Goal: Information Seeking & Learning: Check status

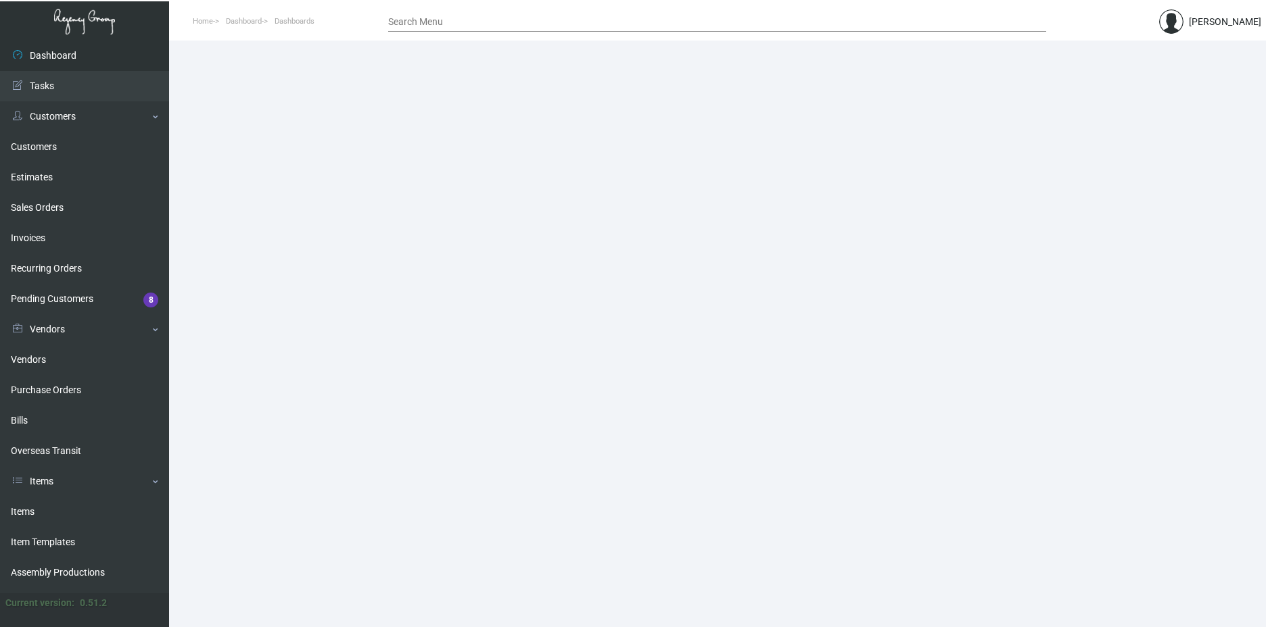
click at [428, 23] on input "Search Menu" at bounding box center [717, 22] width 658 height 11
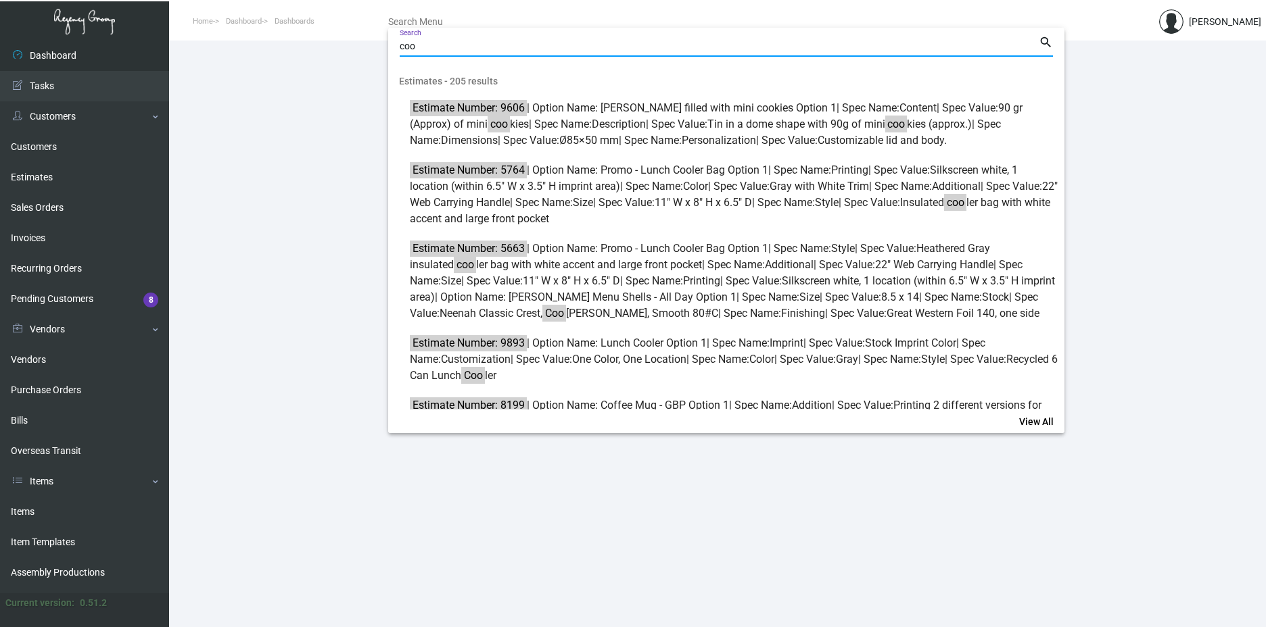
type input "coo"
click at [53, 142] on div at bounding box center [633, 313] width 1266 height 627
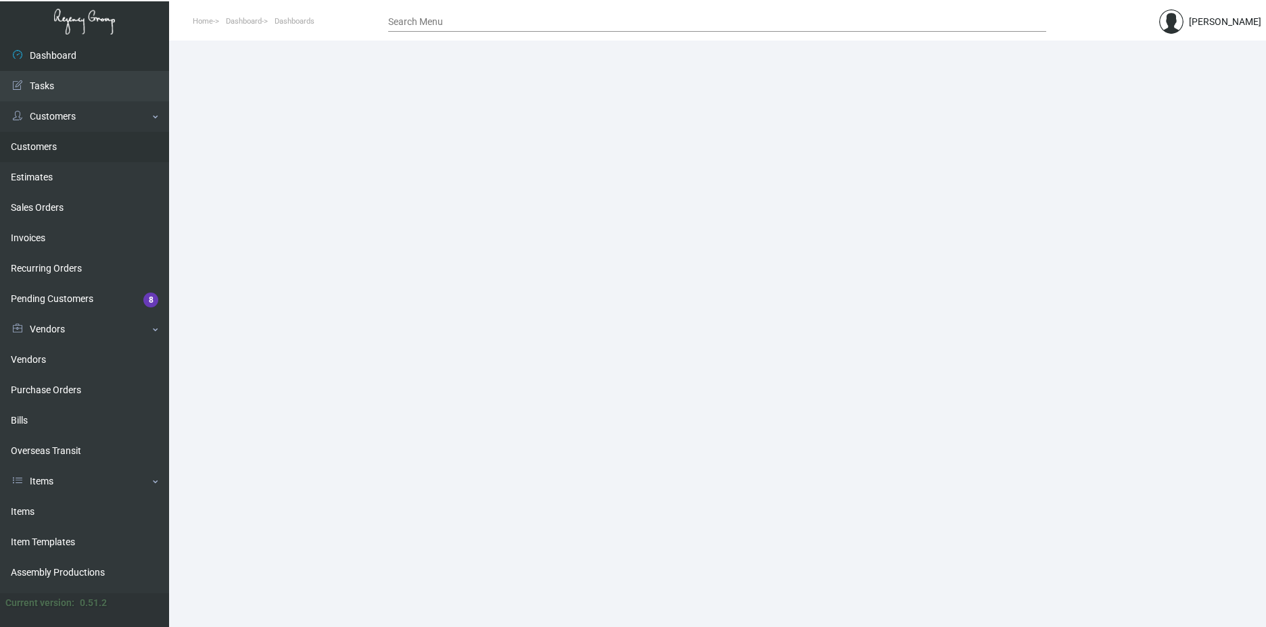
click at [53, 142] on link "Customers" at bounding box center [84, 147] width 169 height 30
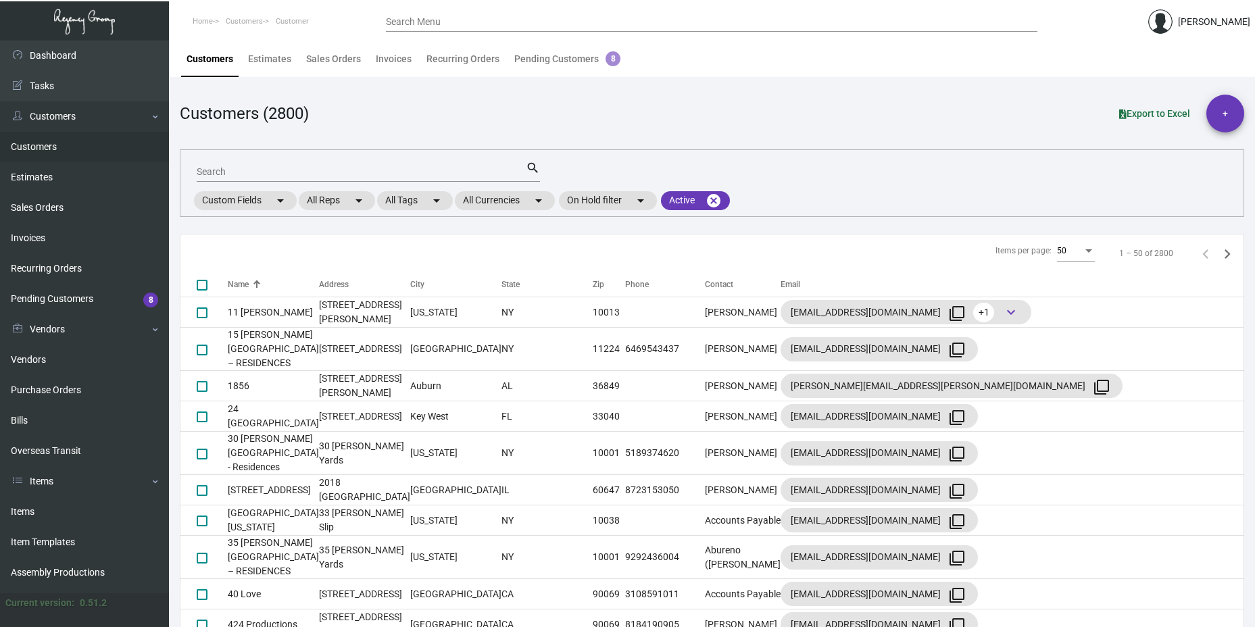
click at [275, 164] on div "Search" at bounding box center [361, 171] width 329 height 21
click at [277, 171] on input "Search" at bounding box center [361, 172] width 329 height 11
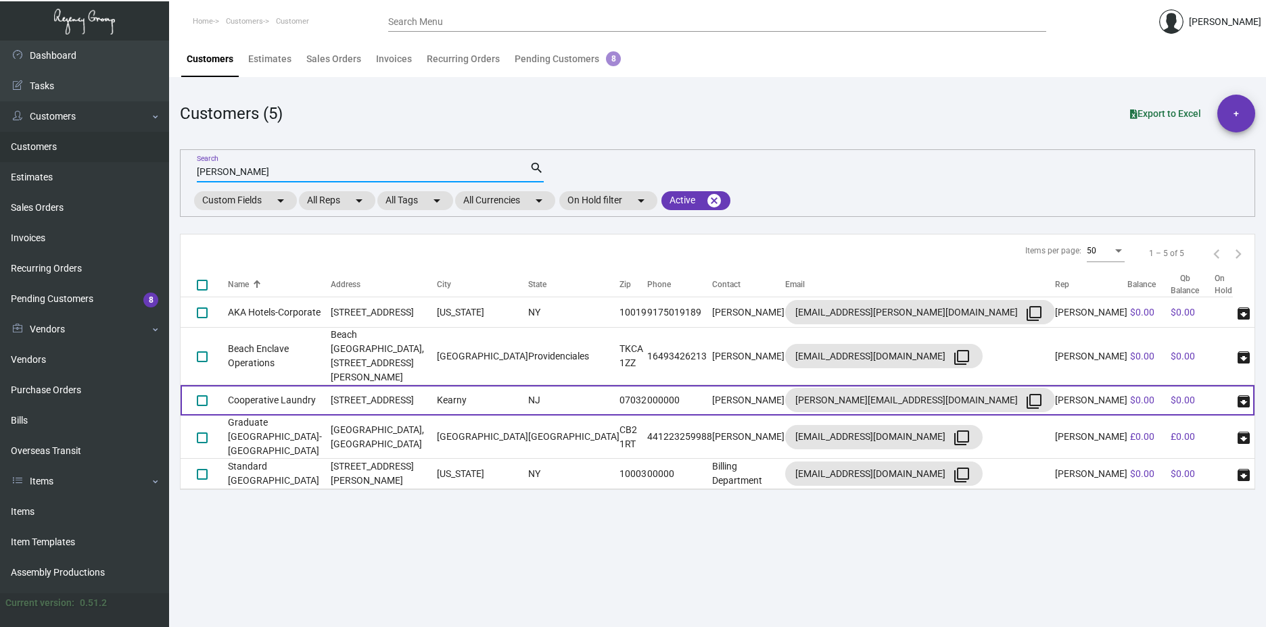
type input "[PERSON_NAME]"
click at [322, 385] on td "Cooperative Laundry" at bounding box center [279, 400] width 103 height 30
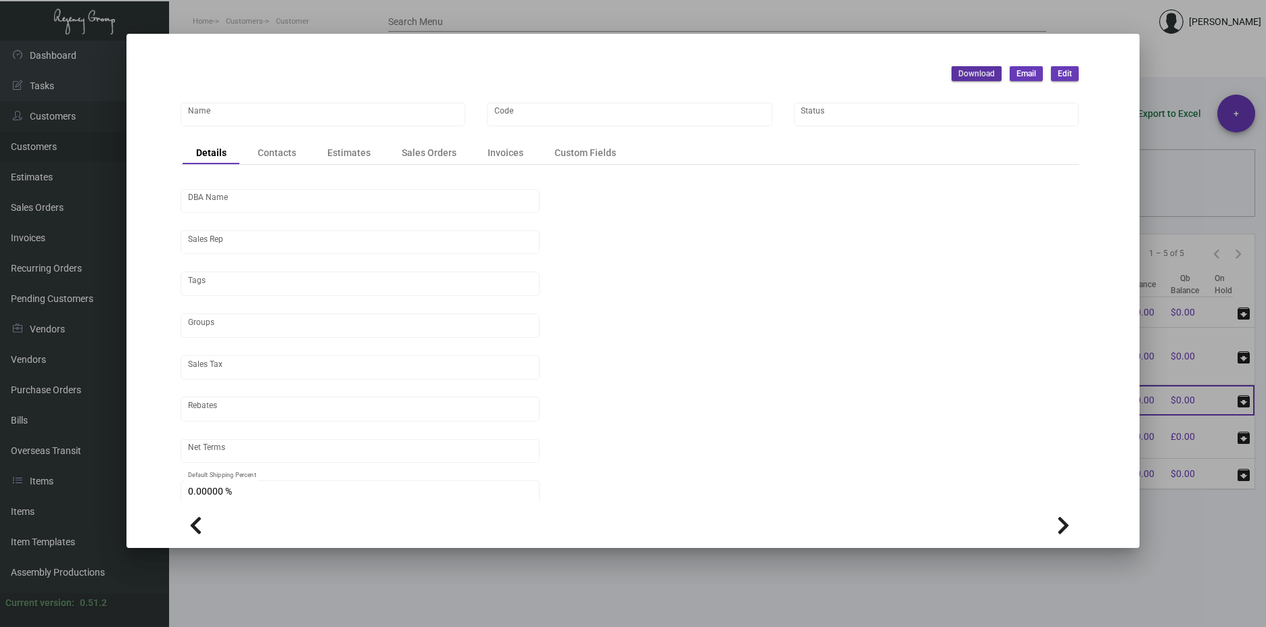
type input "Cooperative Laundry"
type input "COOP"
type input "[PERSON_NAME]"
type input "[GEOGRAPHIC_DATA]"
type input "Net 30"
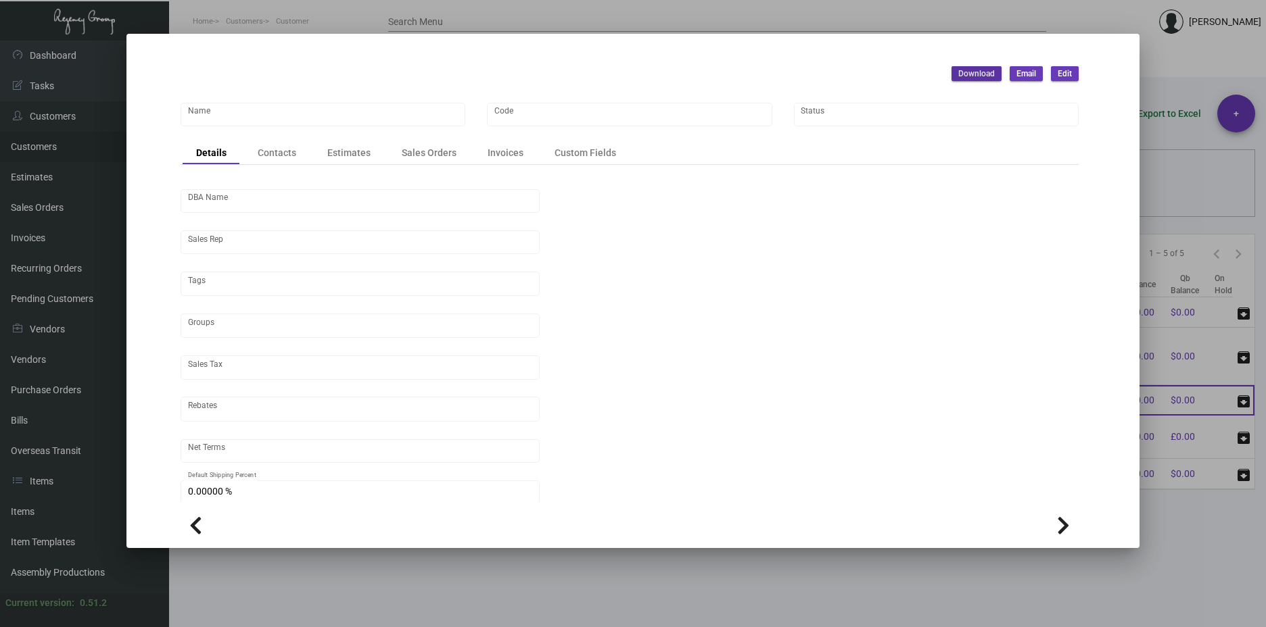
type input "United States Dollar $"
type input "$ 0.00"
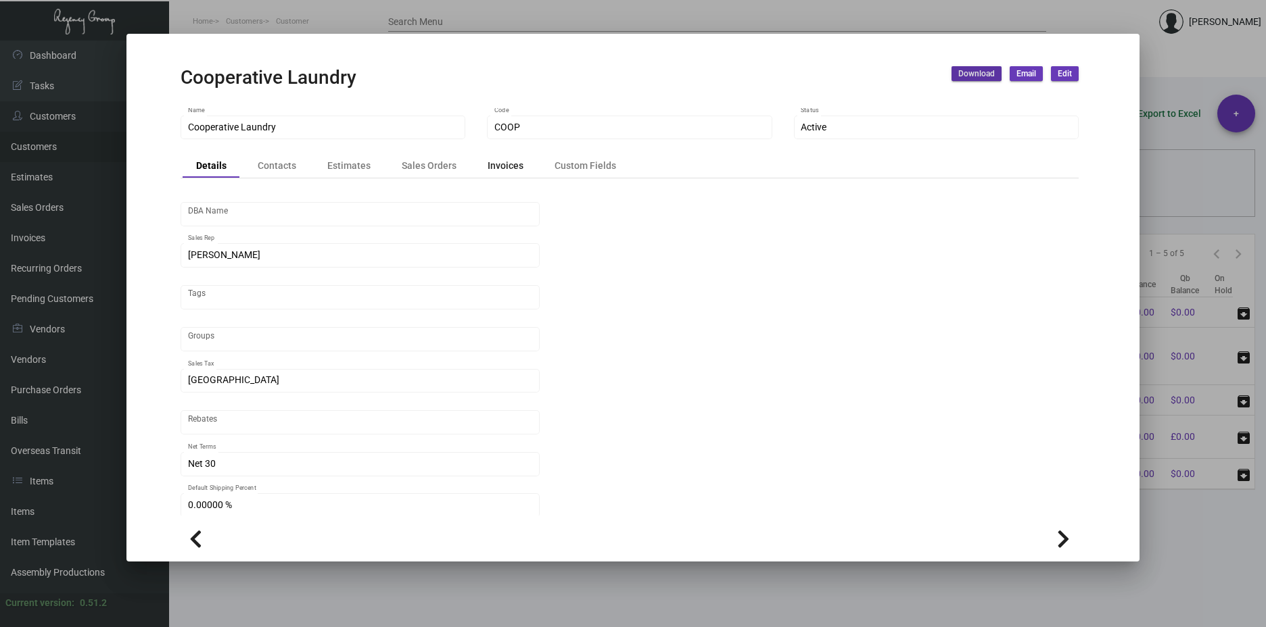
click at [503, 165] on div "Invoices" at bounding box center [505, 166] width 36 height 14
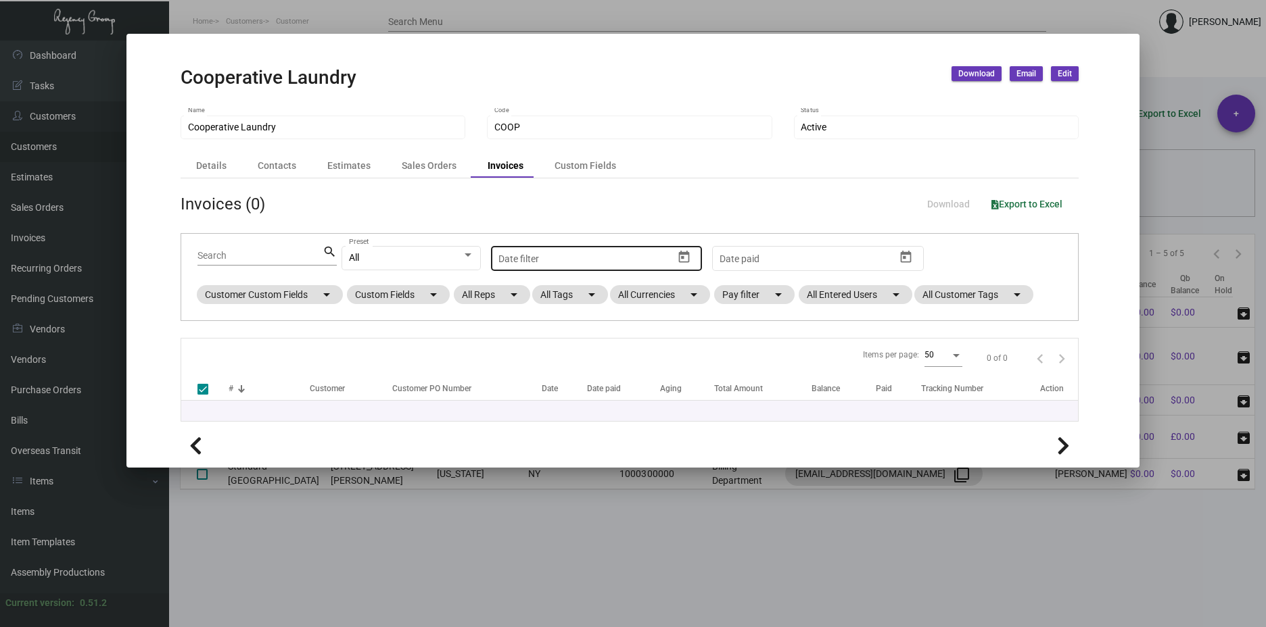
checkbox input "false"
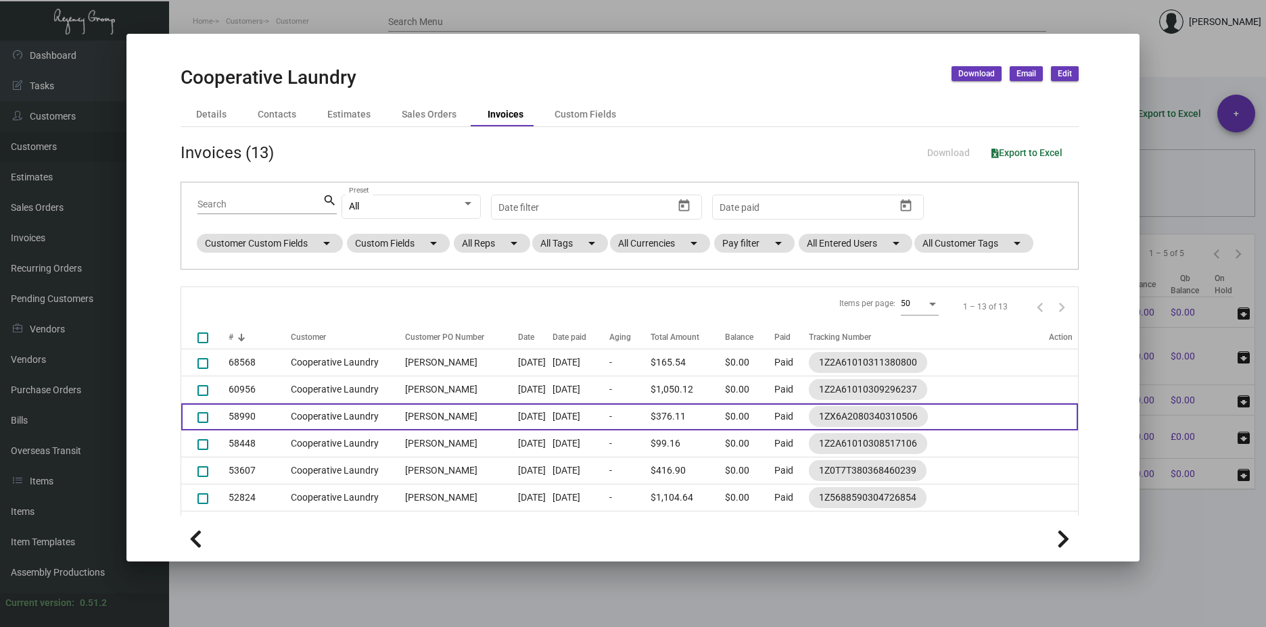
scroll to position [210, 0]
